Goal: Navigation & Orientation: Understand site structure

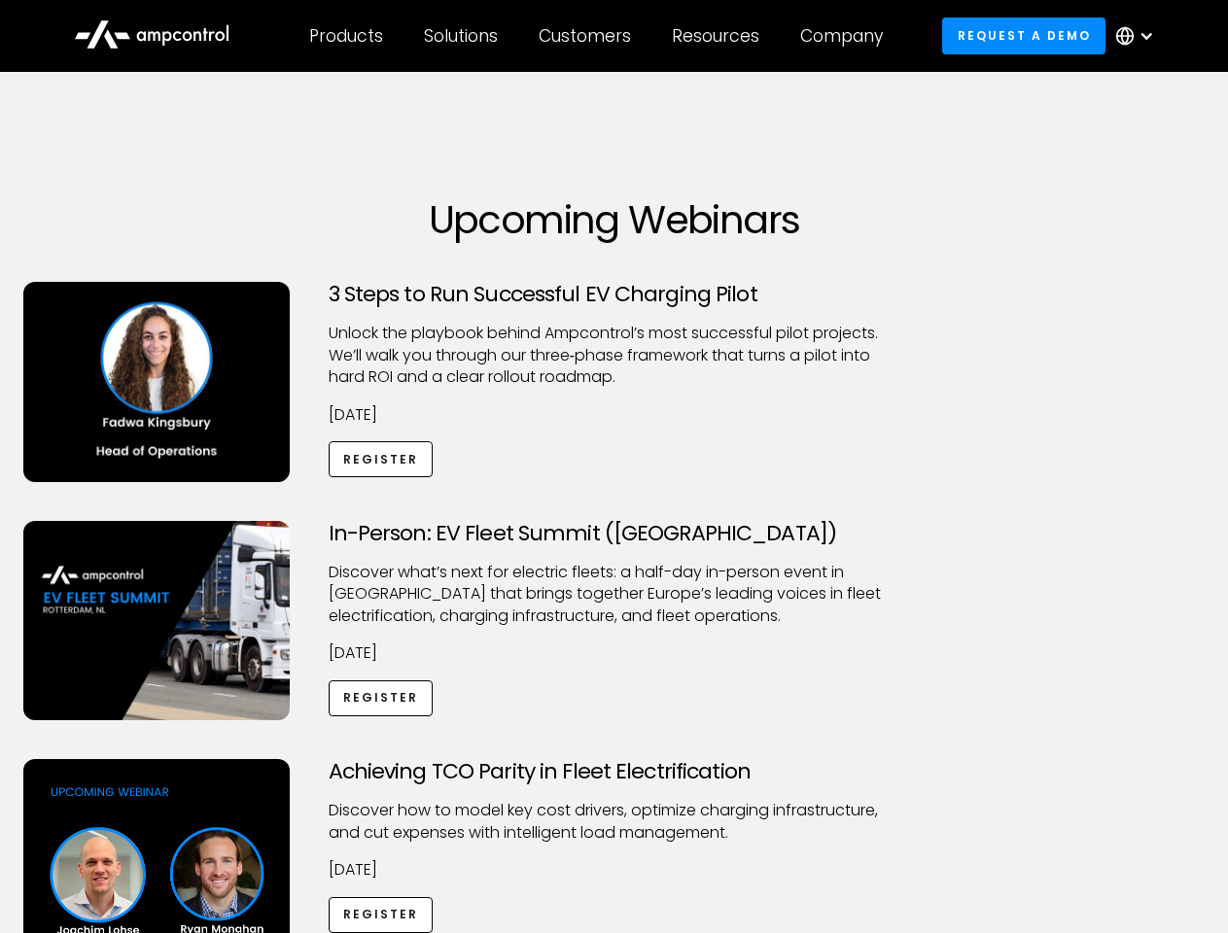
click at [598, 36] on div "Customers" at bounding box center [584, 35] width 92 height 21
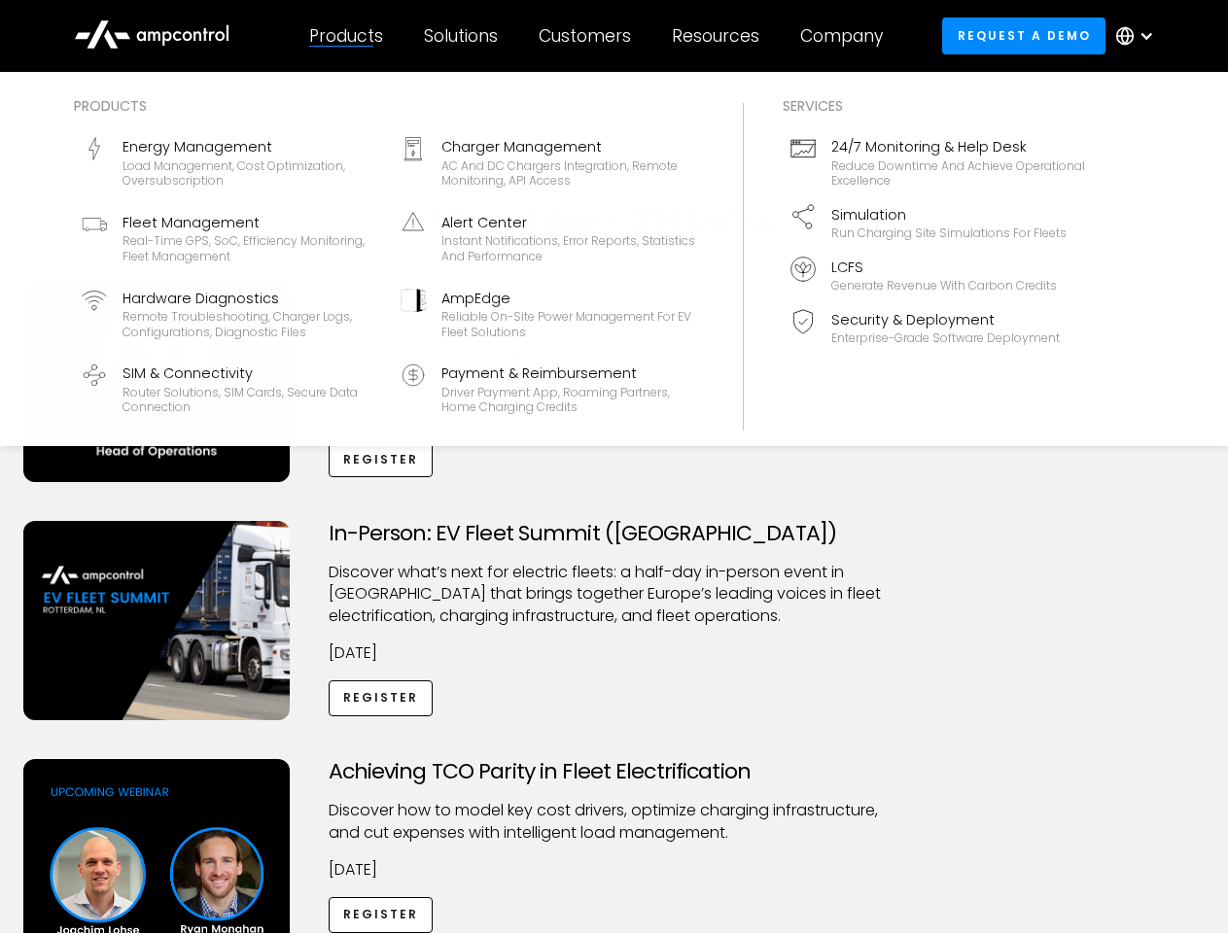
click at [345, 36] on div "Products" at bounding box center [346, 35] width 74 height 21
click at [462, 36] on div "Solutions" at bounding box center [461, 35] width 74 height 21
click at [588, 36] on div "Customers" at bounding box center [584, 35] width 92 height 21
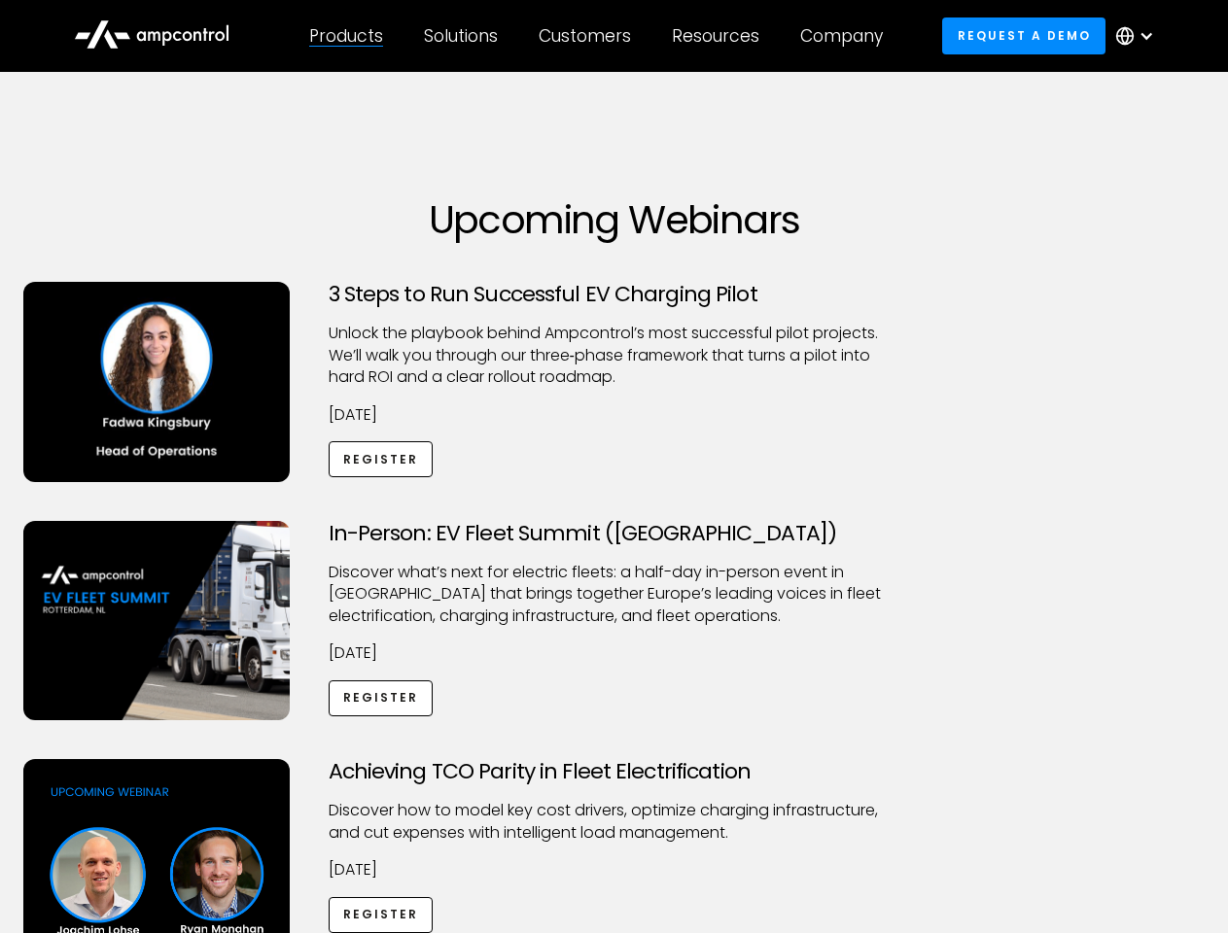
click at [719, 36] on div "Resources" at bounding box center [715, 35] width 87 height 21
click at [848, 36] on div "Company" at bounding box center [841, 35] width 83 height 21
click at [1139, 36] on div at bounding box center [1146, 36] width 16 height 16
